Goal: Transaction & Acquisition: Book appointment/travel/reservation

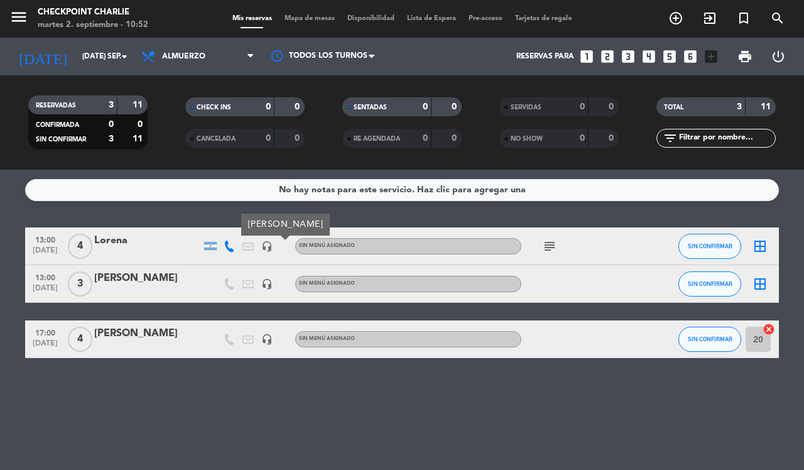
click at [672, 18] on icon "add_circle_outline" at bounding box center [676, 18] width 15 height 15
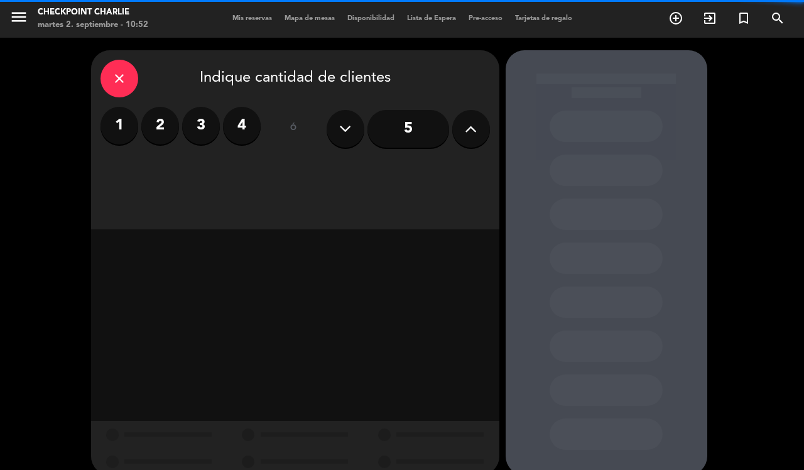
click at [243, 121] on label "4" at bounding box center [242, 126] width 38 height 38
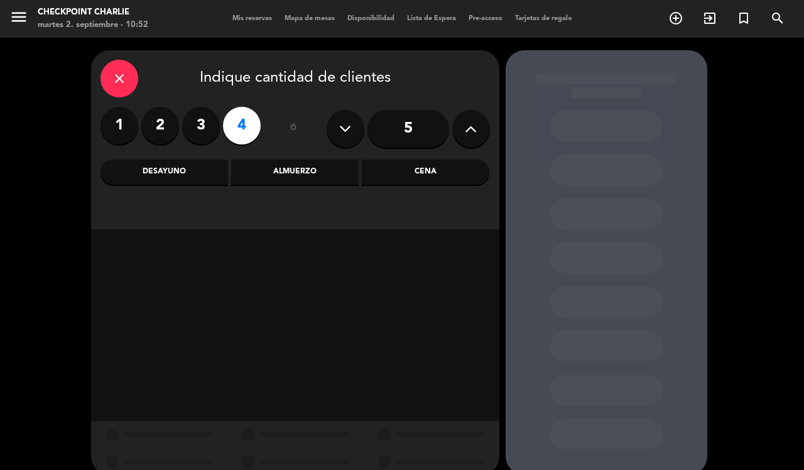
click at [400, 180] on div "Cena" at bounding box center [426, 172] width 128 height 25
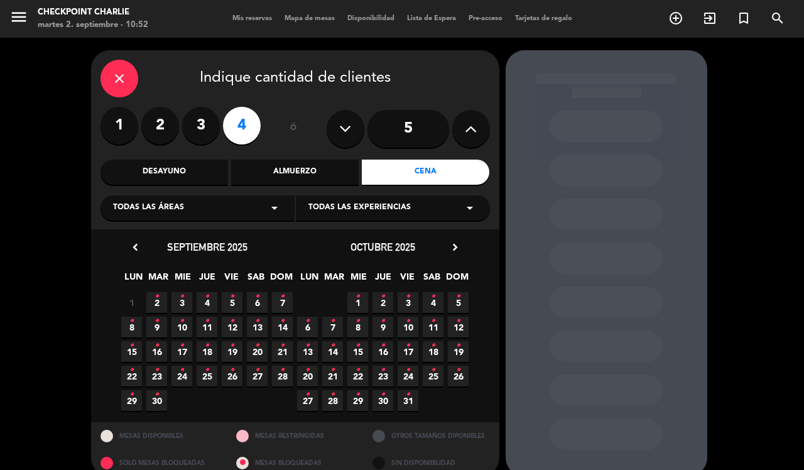
click at [156, 300] on icon "•" at bounding box center [157, 297] width 4 height 20
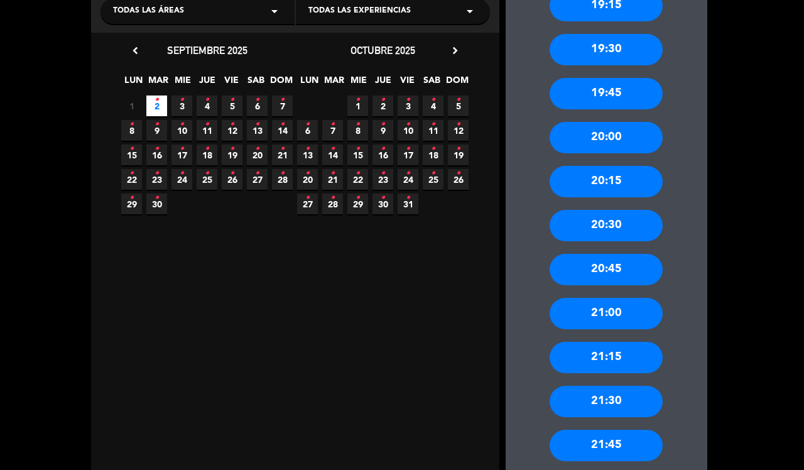
scroll to position [253, 0]
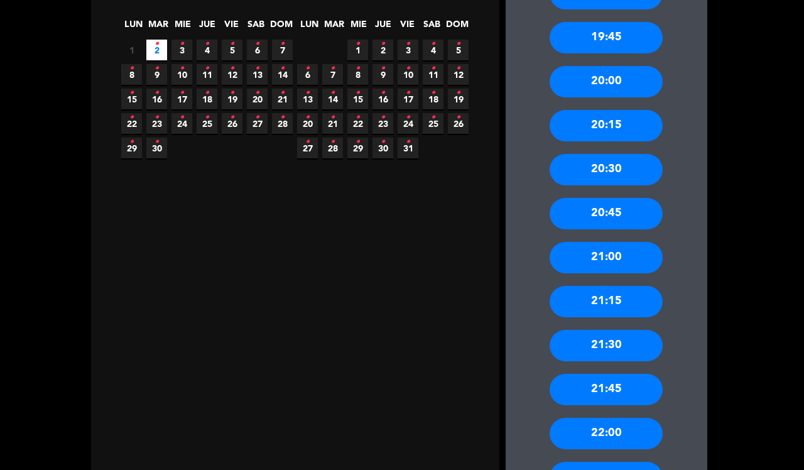
click at [628, 170] on div "20:30" at bounding box center [606, 169] width 113 height 31
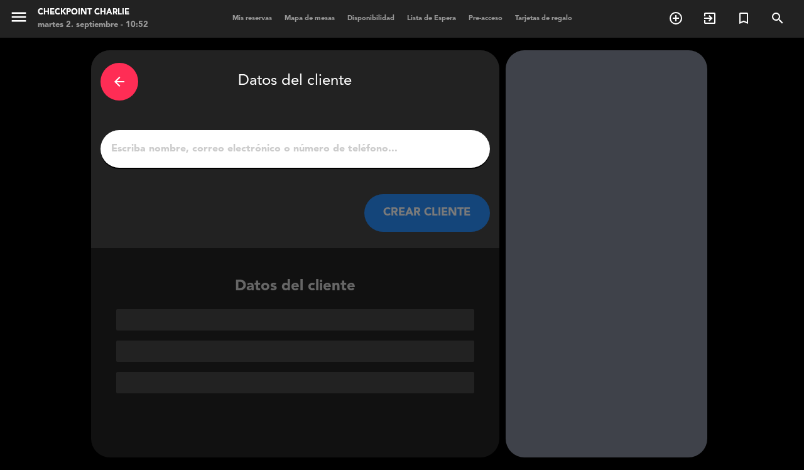
click at [302, 142] on input "1" at bounding box center [295, 149] width 371 height 18
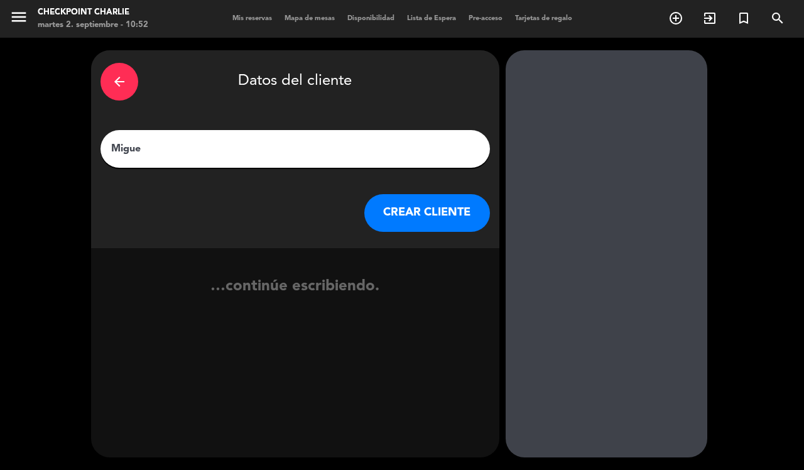
type input "[PERSON_NAME]"
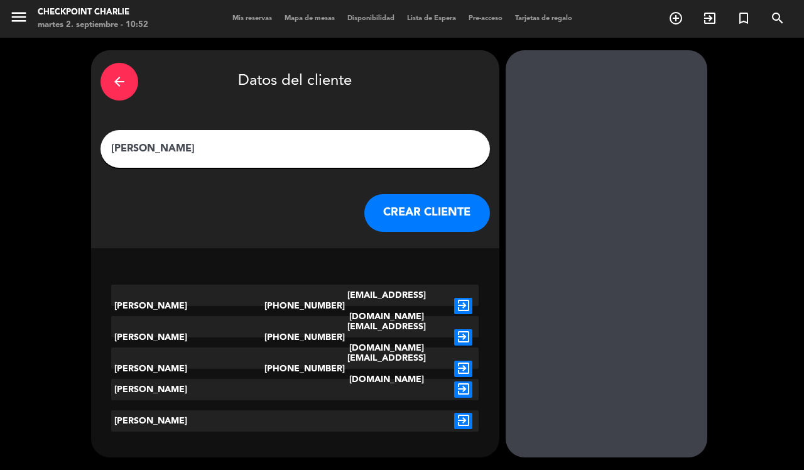
click at [440, 207] on button "CREAR CLIENTE" at bounding box center [427, 213] width 126 height 38
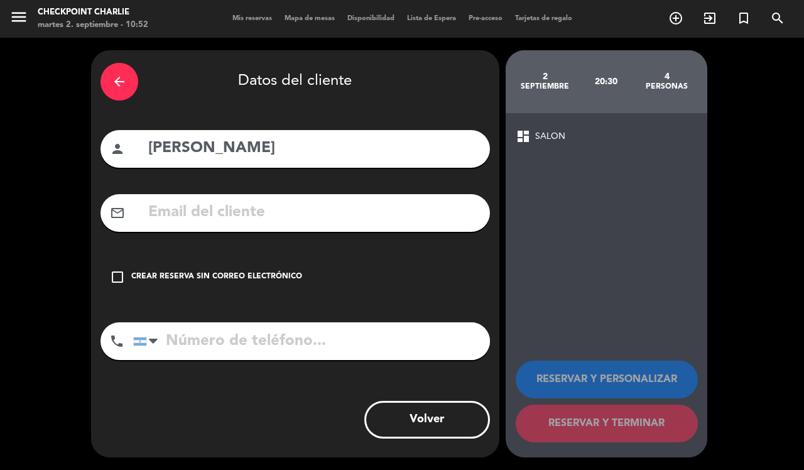
click at [165, 275] on div "Crear reserva sin correo electrónico" at bounding box center [216, 277] width 171 height 13
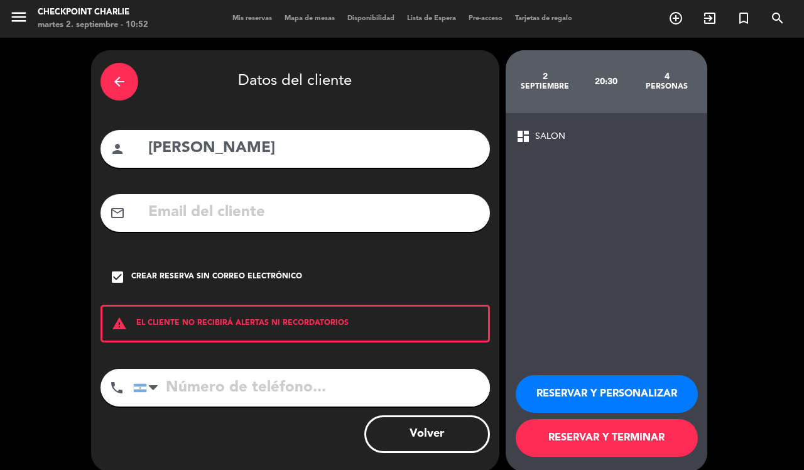
click at [202, 383] on input "tel" at bounding box center [311, 388] width 357 height 38
type input "1151107936"
click at [589, 439] on button "RESERVAR Y TERMINAR" at bounding box center [607, 438] width 182 height 38
